Goal: Information Seeking & Learning: Learn about a topic

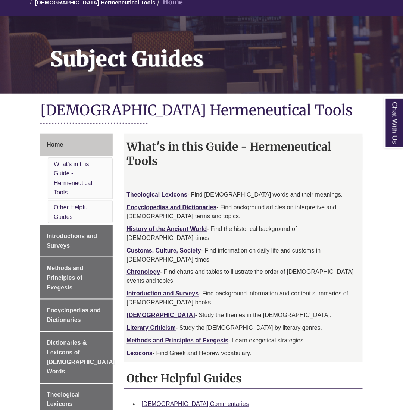
scroll to position [87, 0]
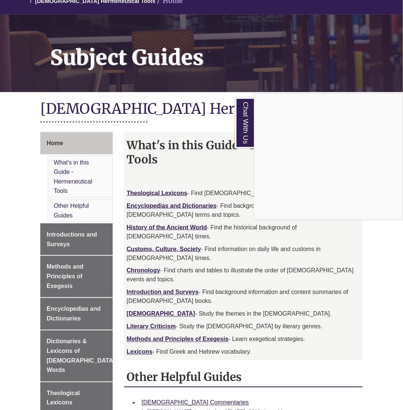
click at [216, 303] on div "Chat With Us" at bounding box center [201, 205] width 403 height 410
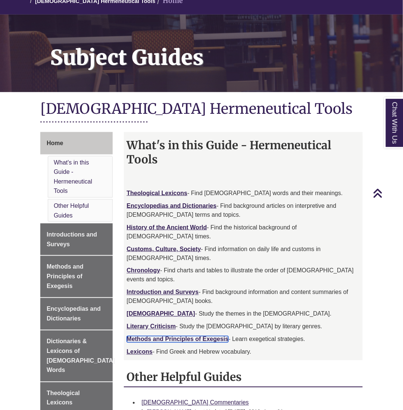
click at [212, 336] on strong "Methods and Principles of Exegesis" at bounding box center [178, 339] width 102 height 6
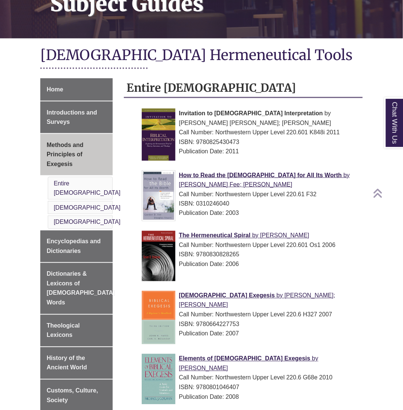
scroll to position [143, 0]
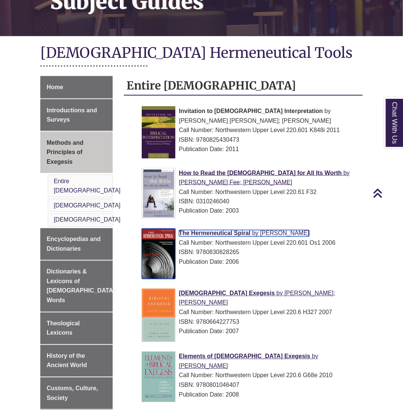
click at [216, 231] on span "The Hermeneutical Spiral" at bounding box center [215, 233] width 72 height 6
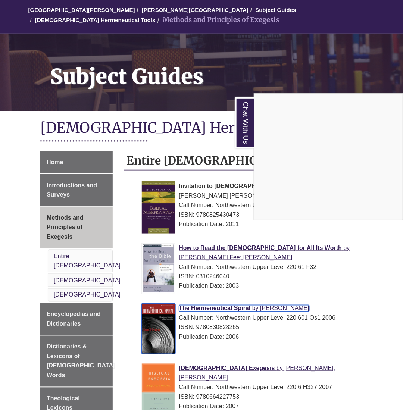
scroll to position [66, 0]
